Goal: Book appointment/travel/reservation

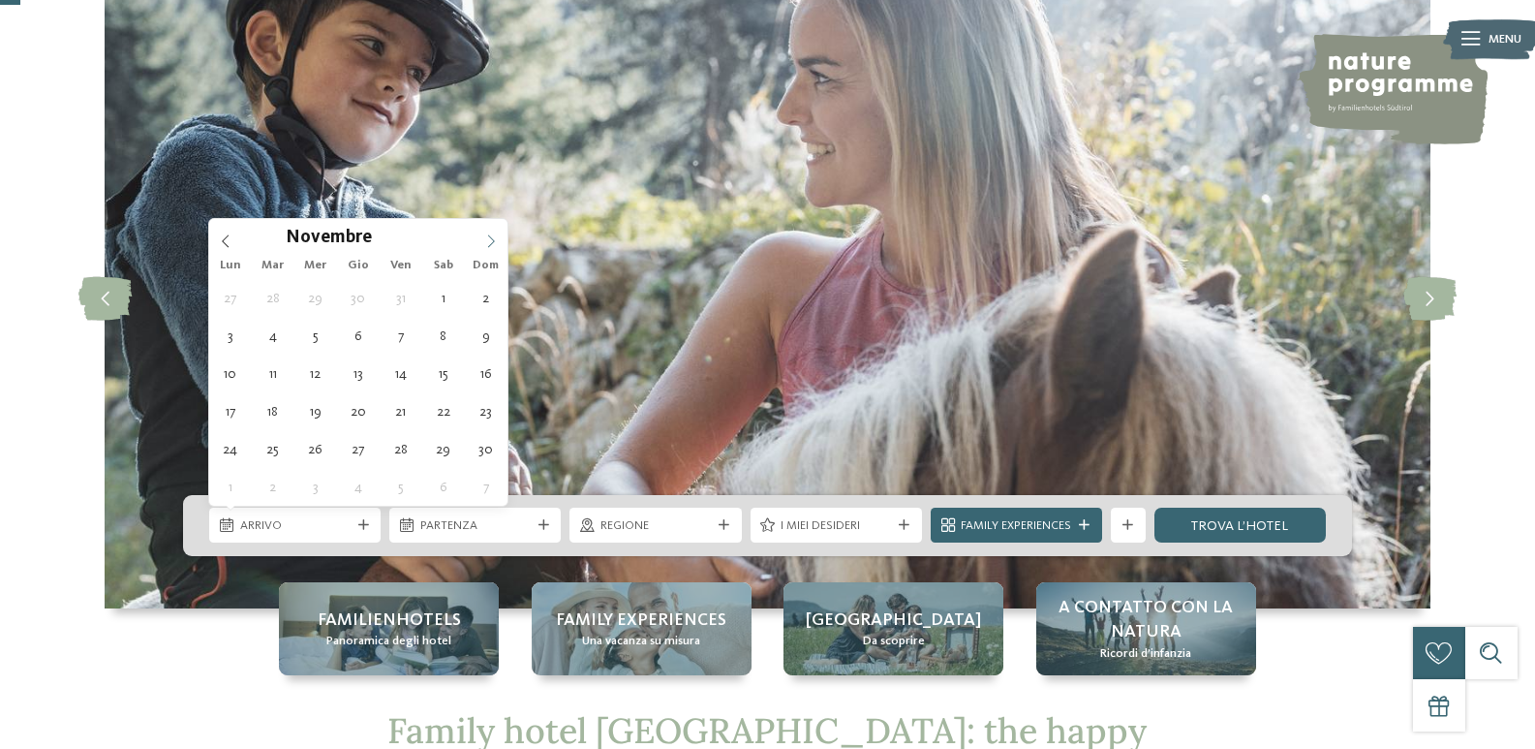
click at [492, 242] on icon at bounding box center [491, 241] width 14 height 14
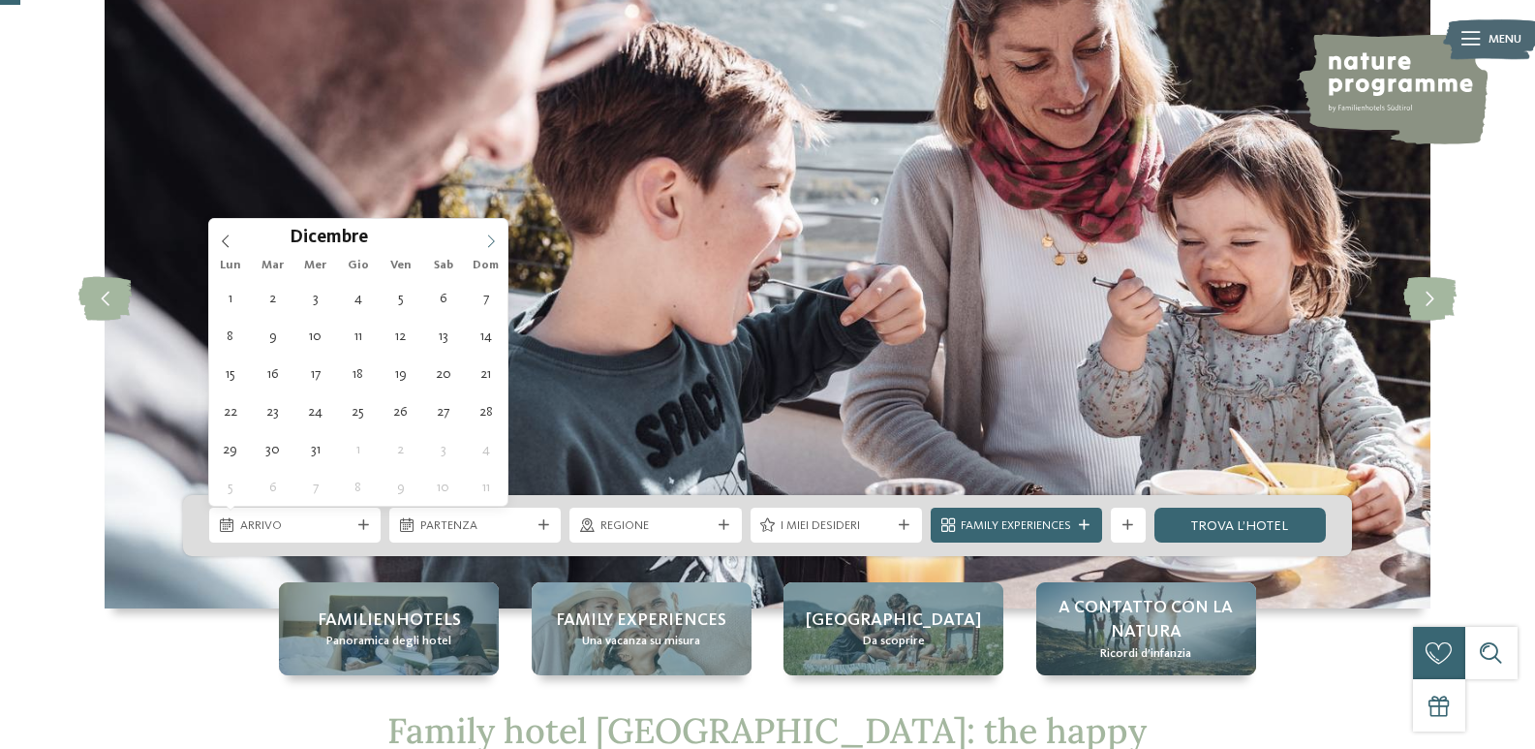
type input "****"
click at [492, 242] on icon at bounding box center [491, 241] width 14 height 14
type div "[DATE]"
type input "****"
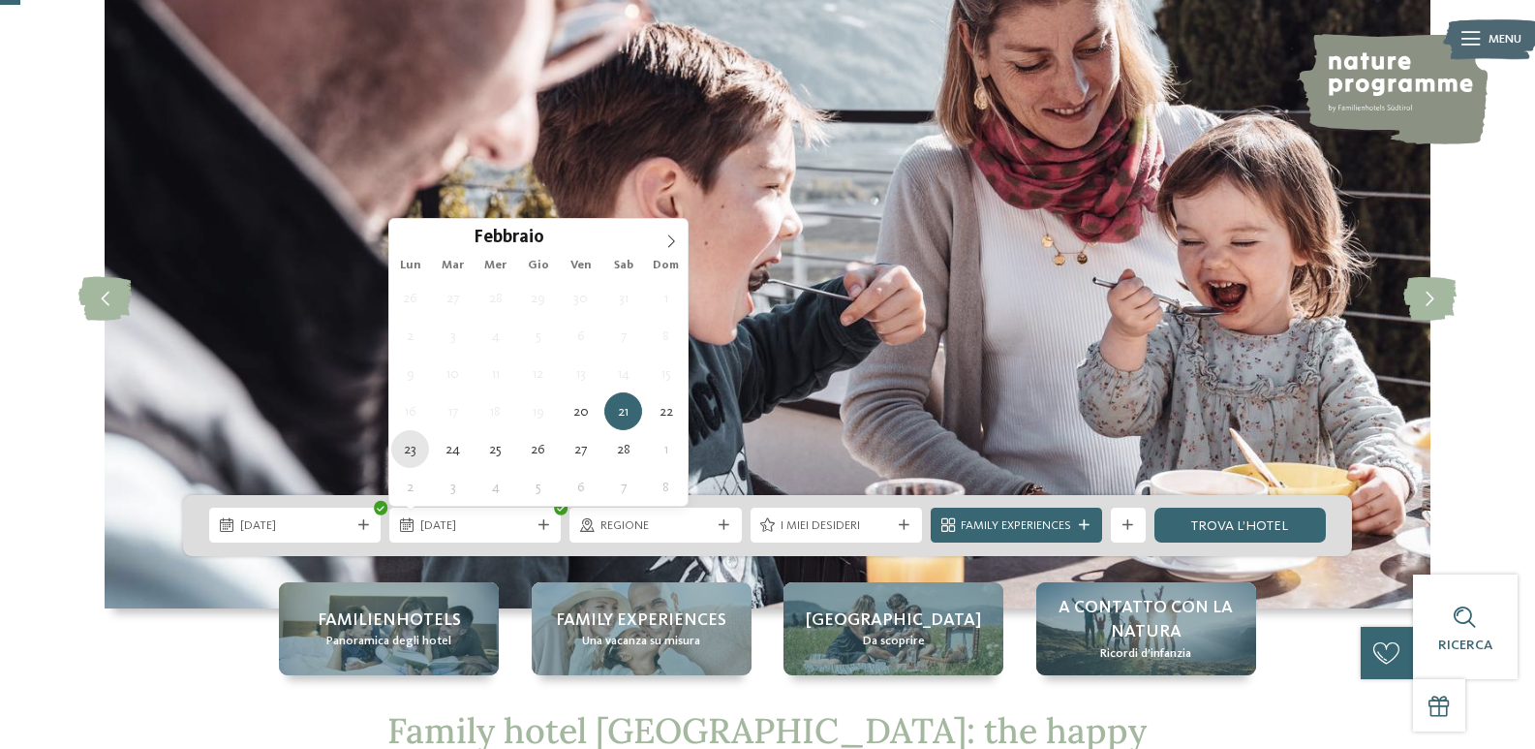
type div "[DATE]"
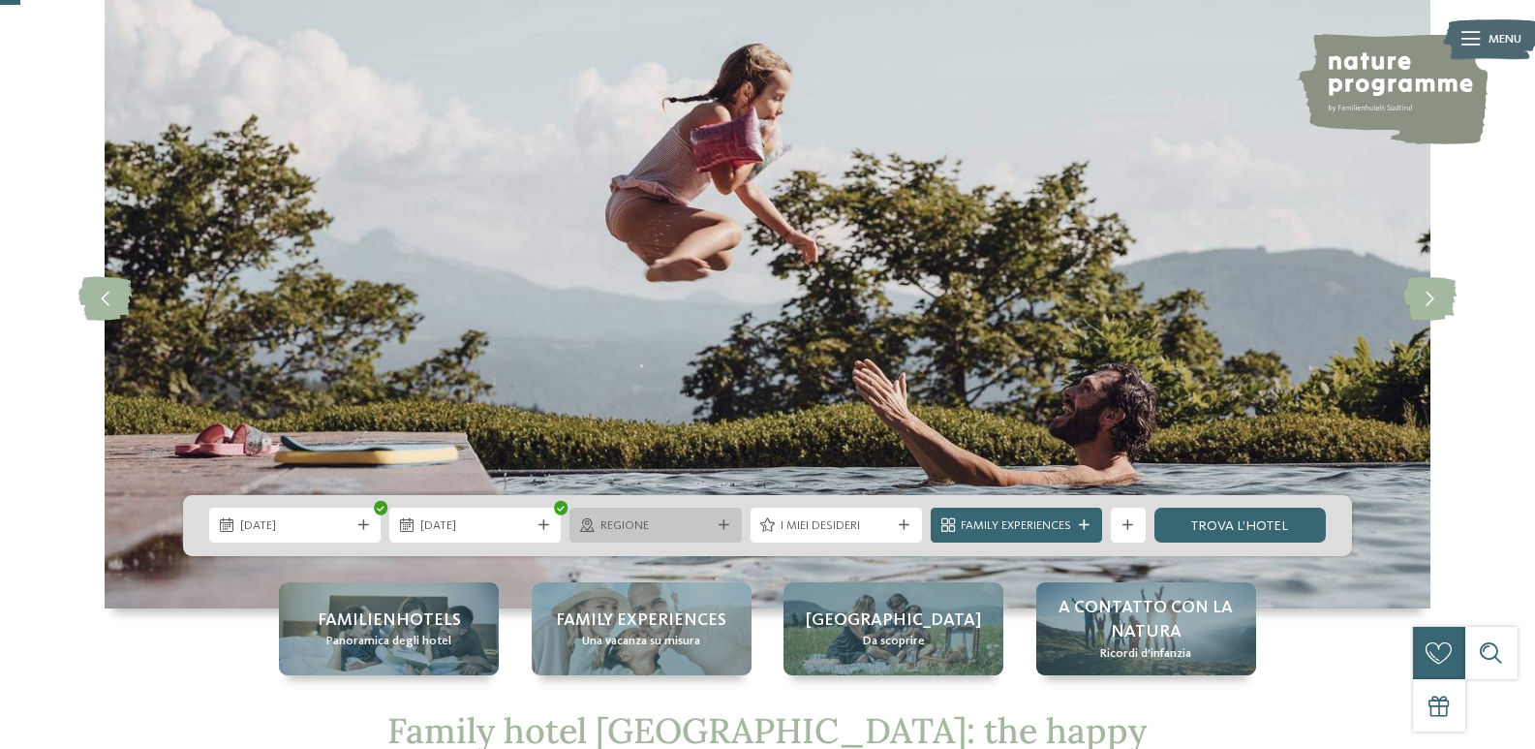
click at [708, 529] on span "Regione" at bounding box center [655, 525] width 110 height 17
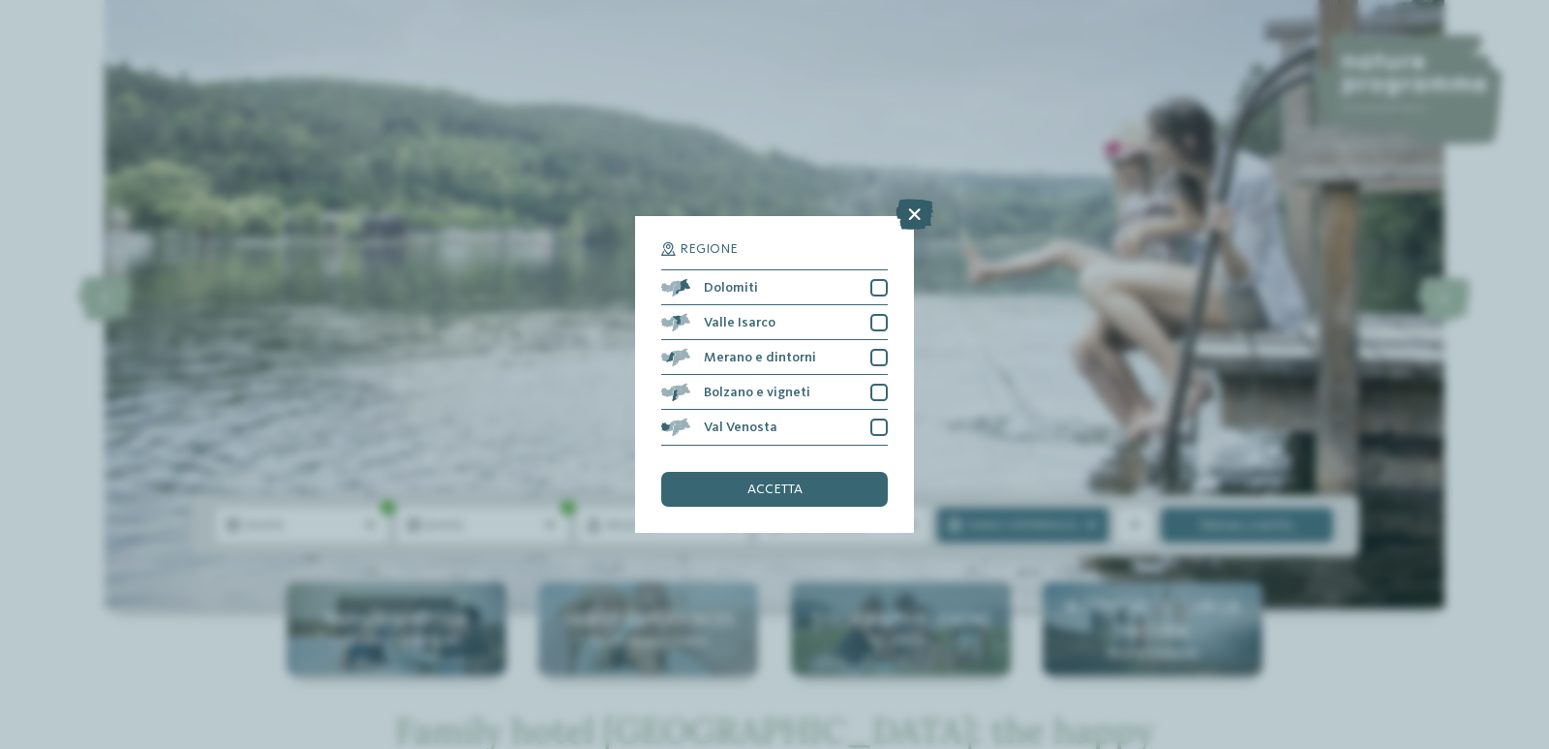
click at [926, 216] on icon at bounding box center [915, 214] width 38 height 31
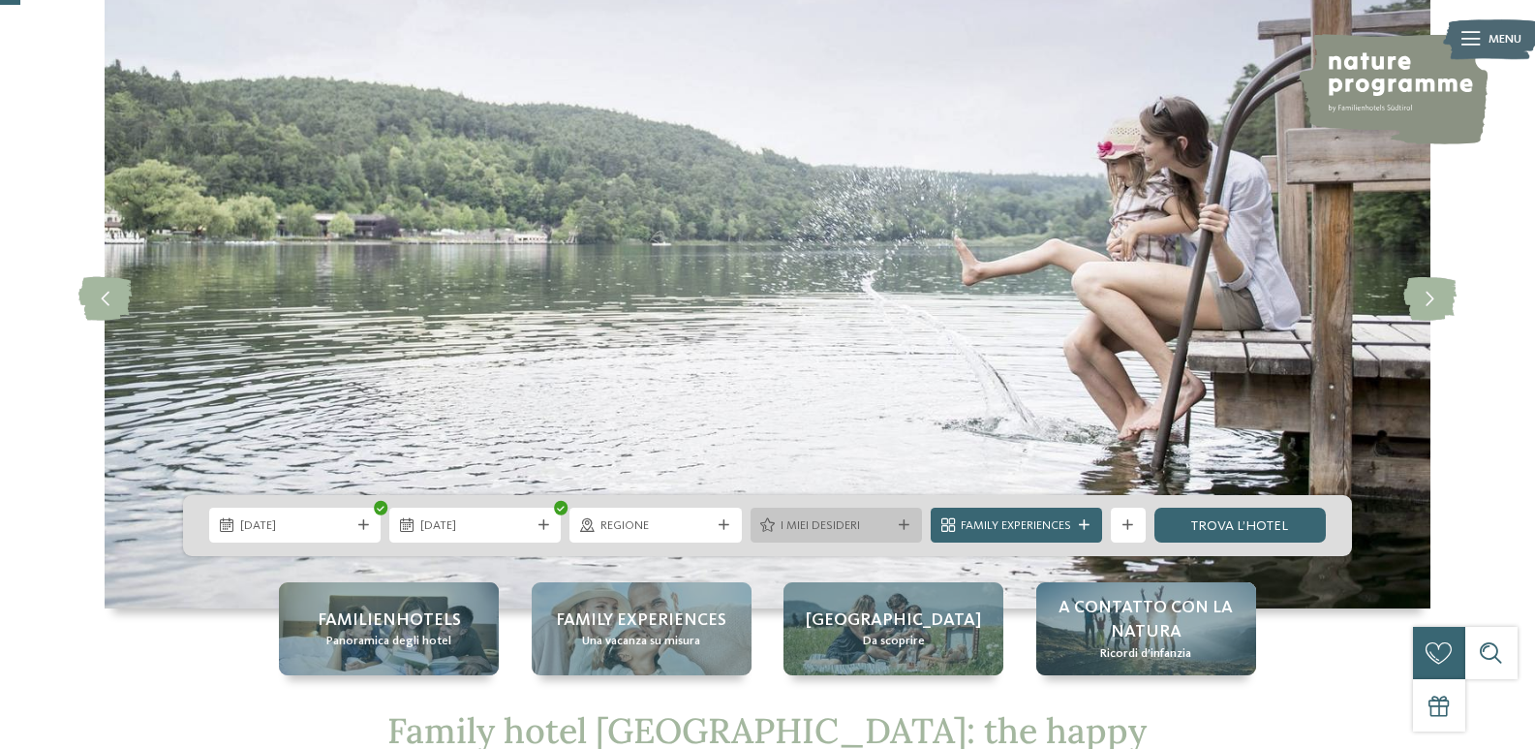
click at [858, 531] on span "I miei desideri" at bounding box center [835, 525] width 110 height 17
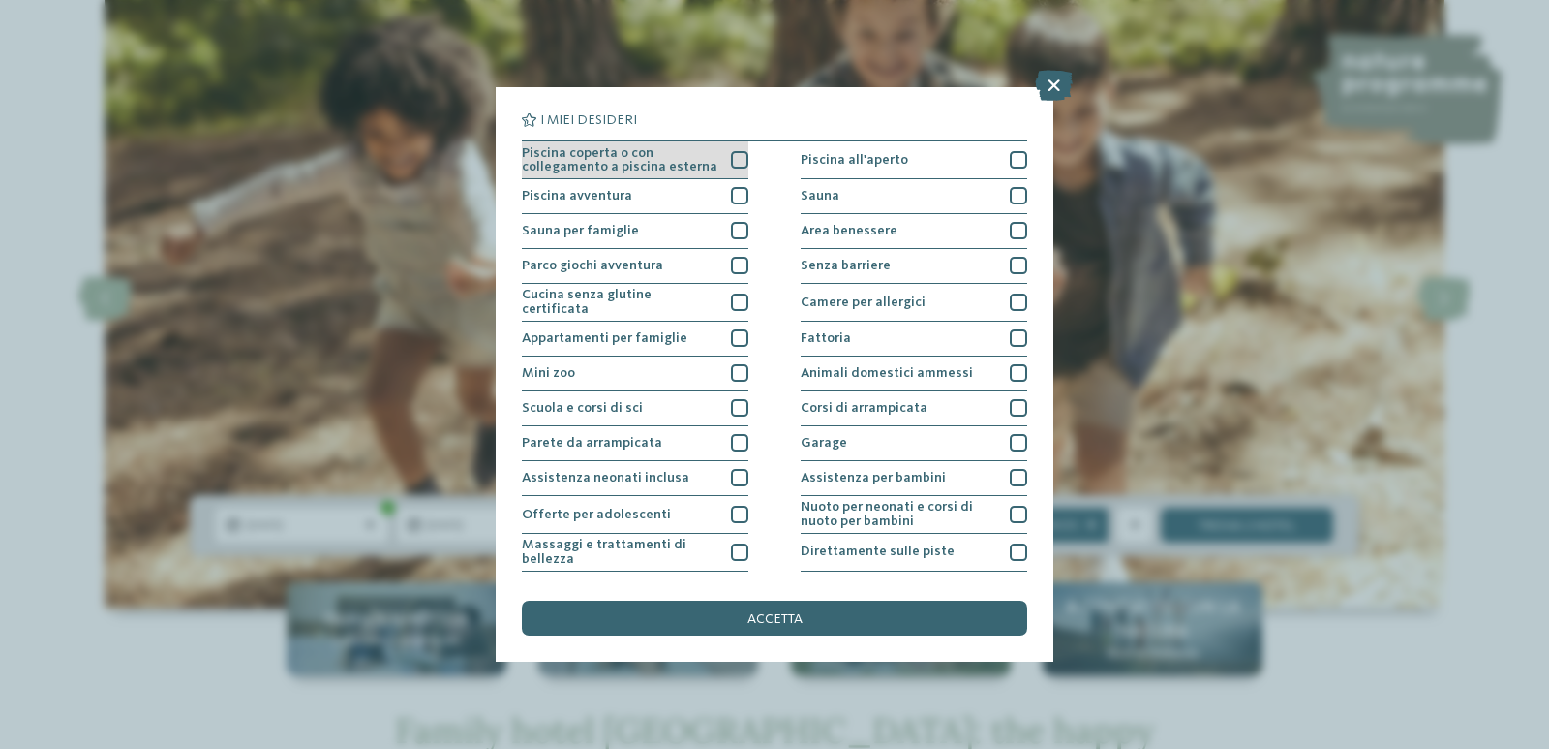
click at [735, 156] on div at bounding box center [739, 159] width 17 height 17
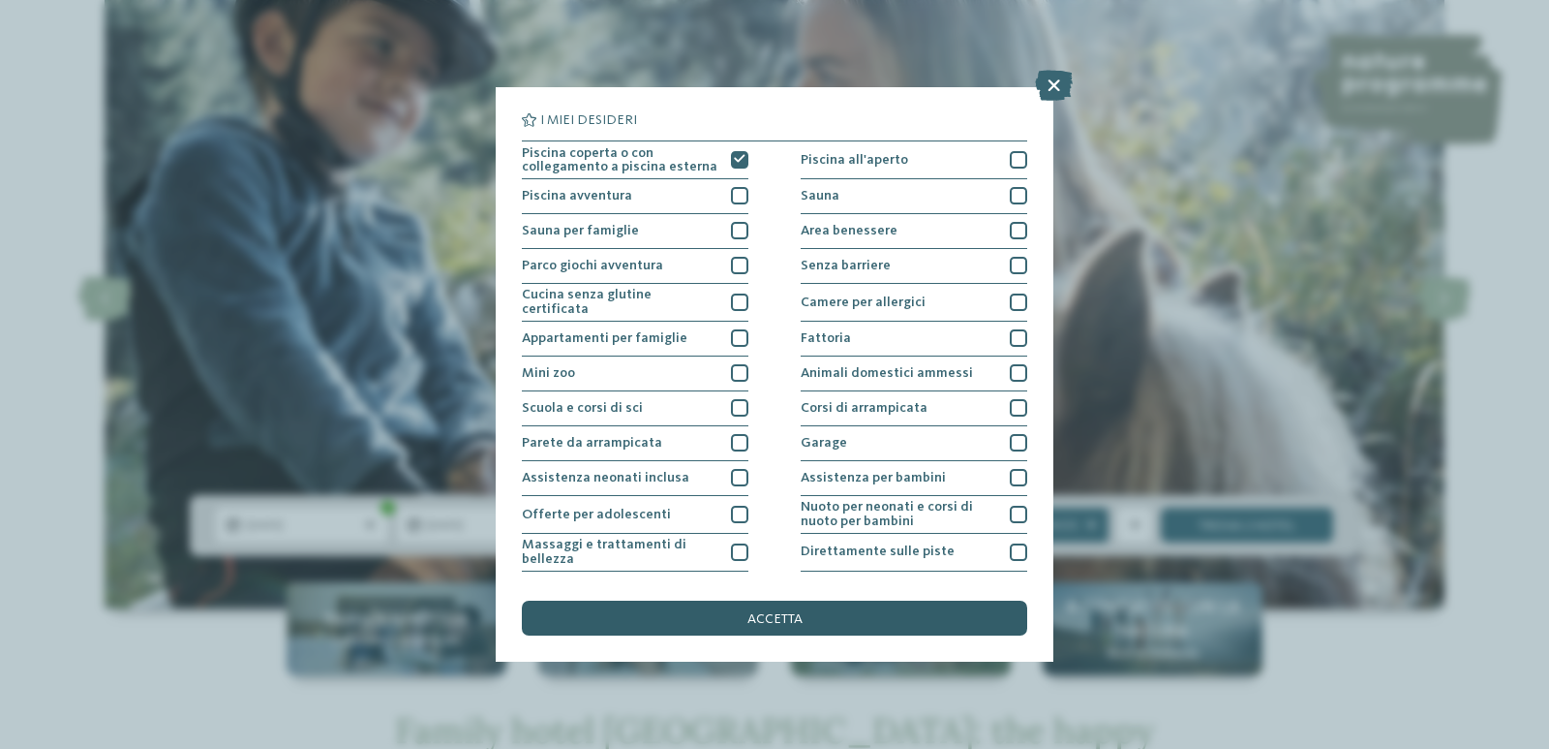
click at [726, 621] on div "accetta" at bounding box center [774, 617] width 505 height 35
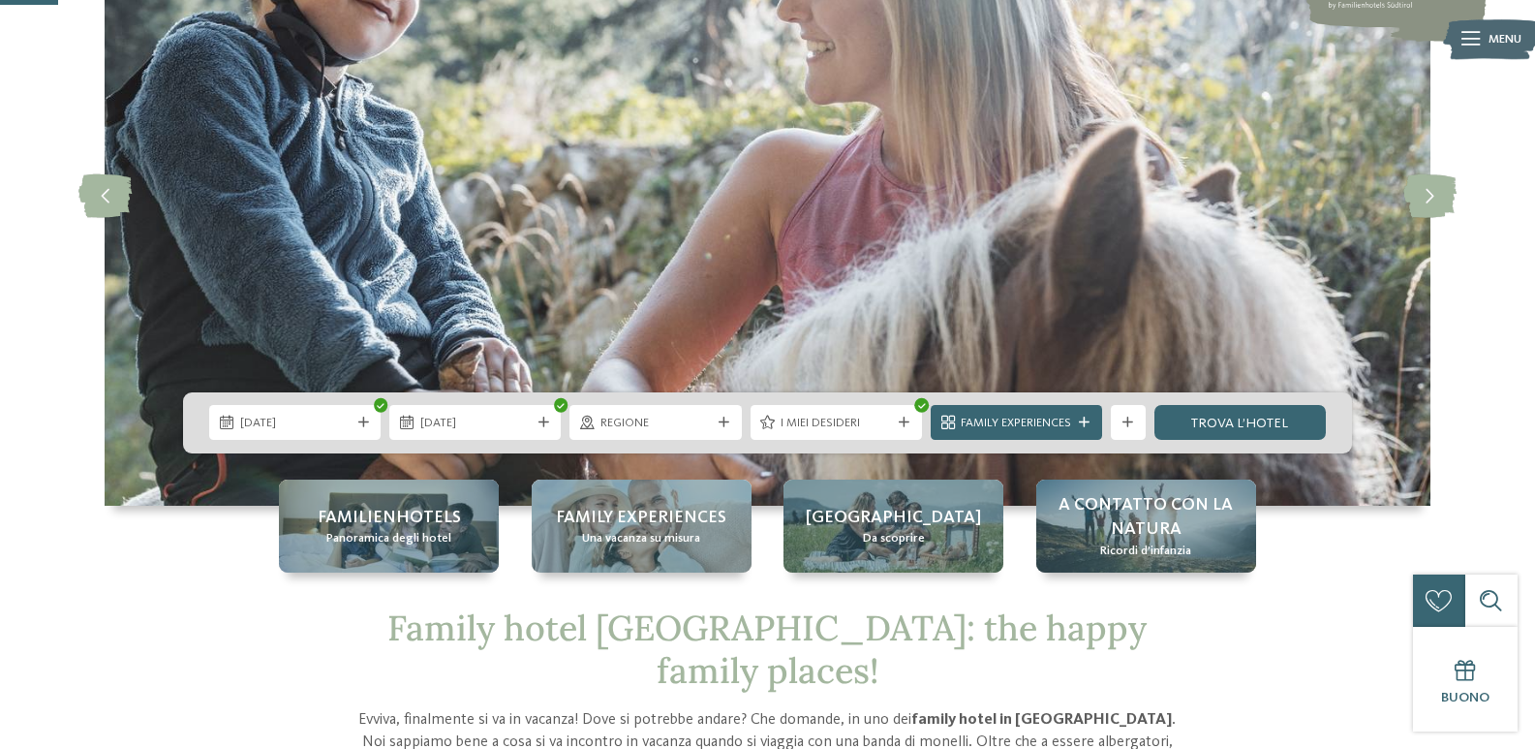
scroll to position [290, 0]
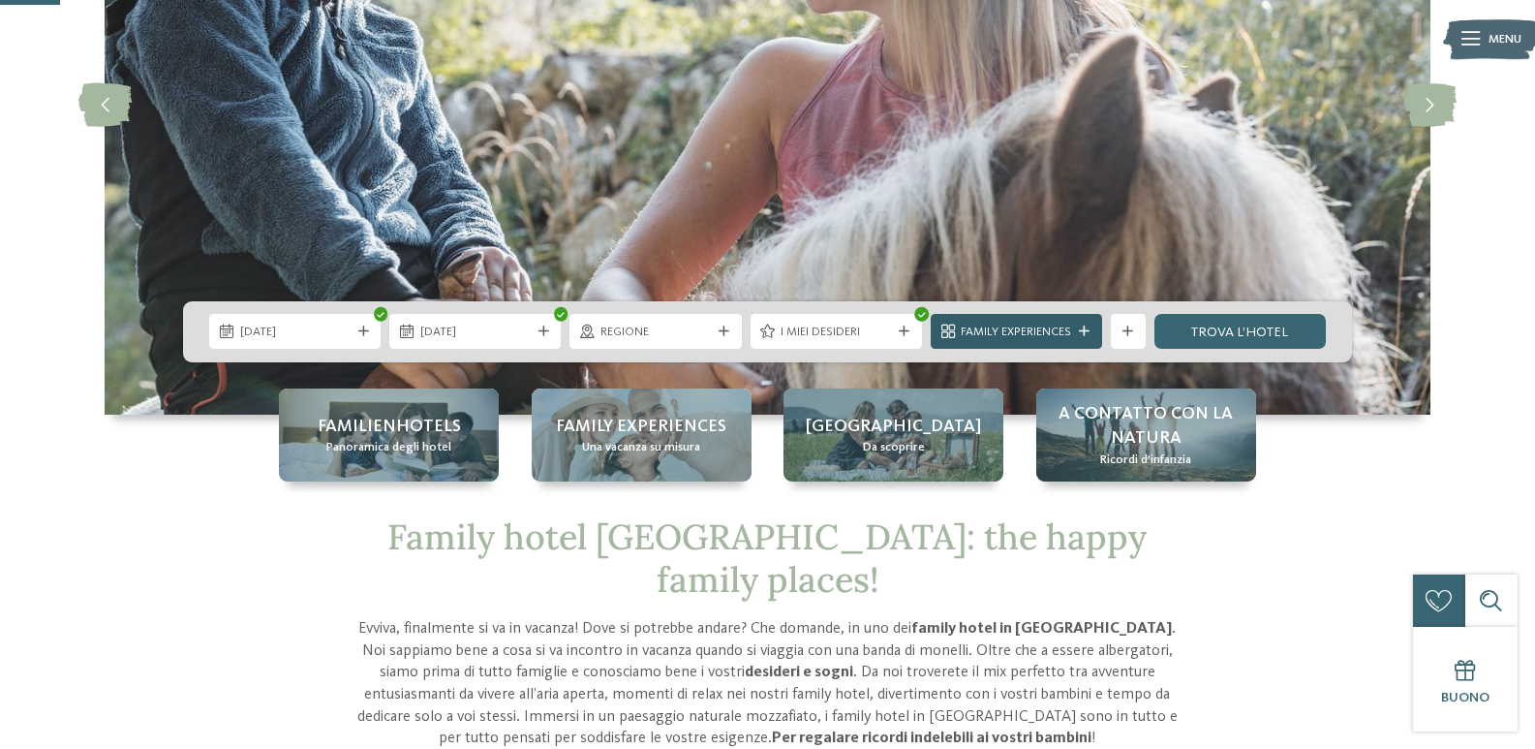
click at [1037, 329] on span "Family Experiences" at bounding box center [1016, 331] width 110 height 17
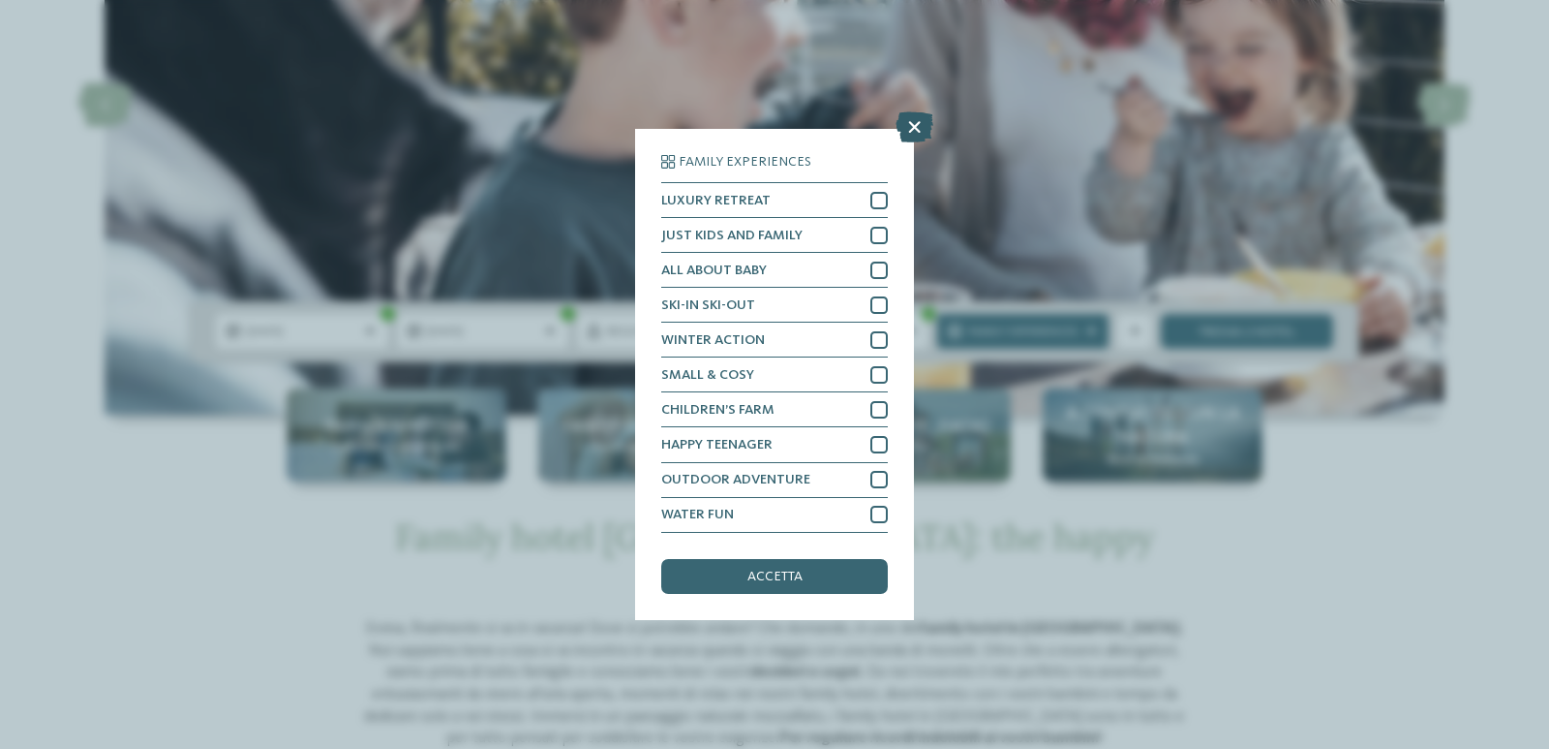
click at [925, 123] on icon at bounding box center [915, 127] width 38 height 31
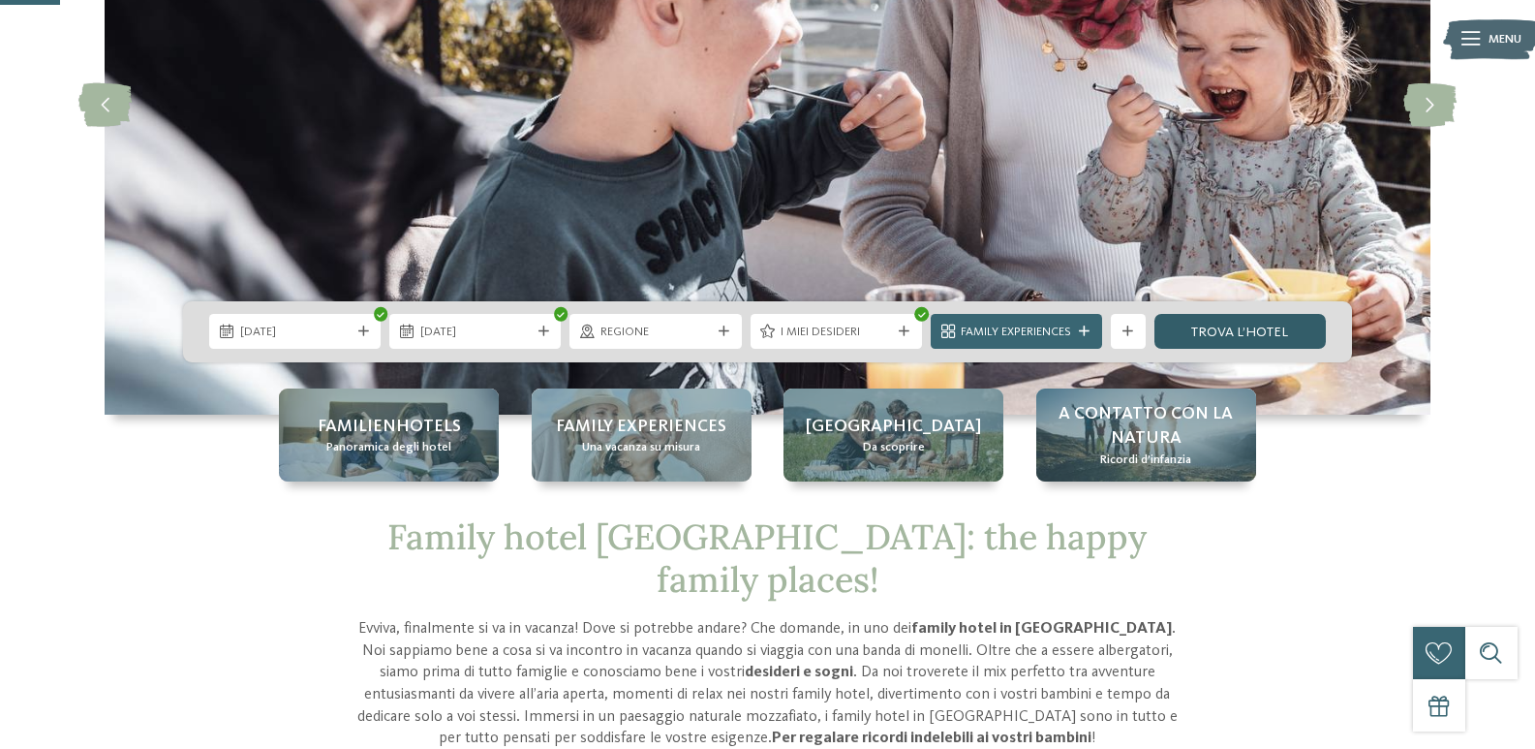
click at [1251, 327] on link "trova l’hotel" at bounding box center [1239, 331] width 171 height 35
